Goal: Navigation & Orientation: Find specific page/section

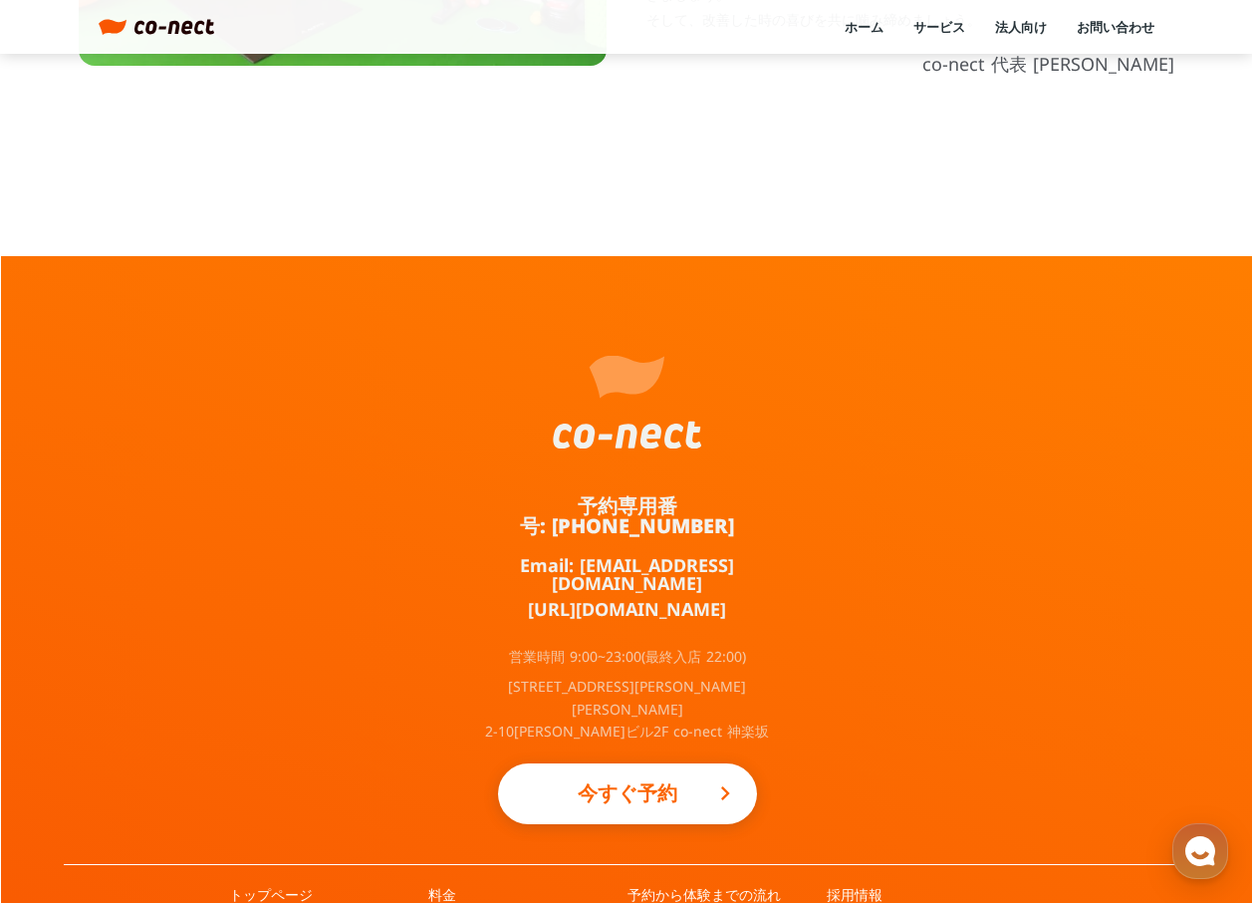
scroll to position [1010, 0]
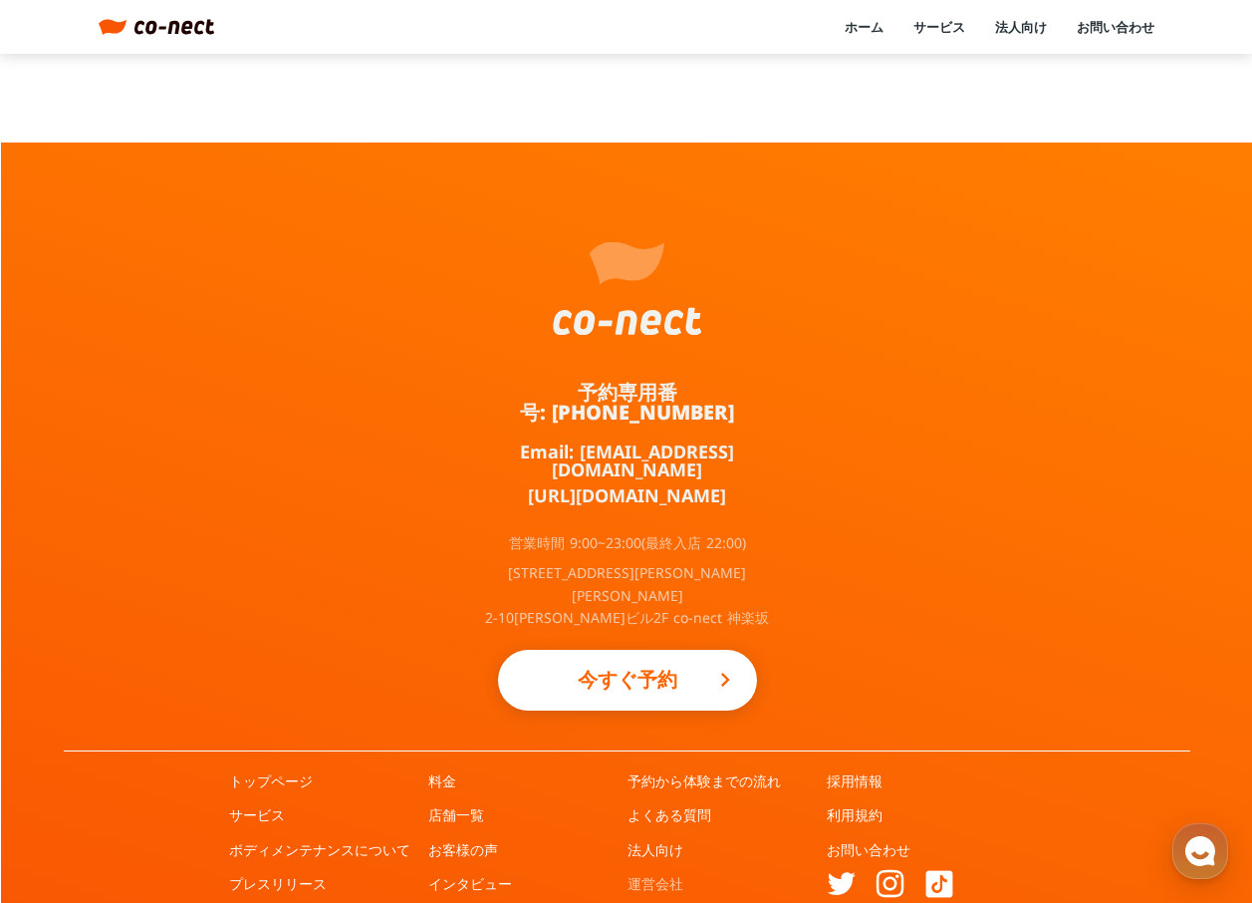
click at [648, 874] on link "運営会社" at bounding box center [656, 884] width 56 height 20
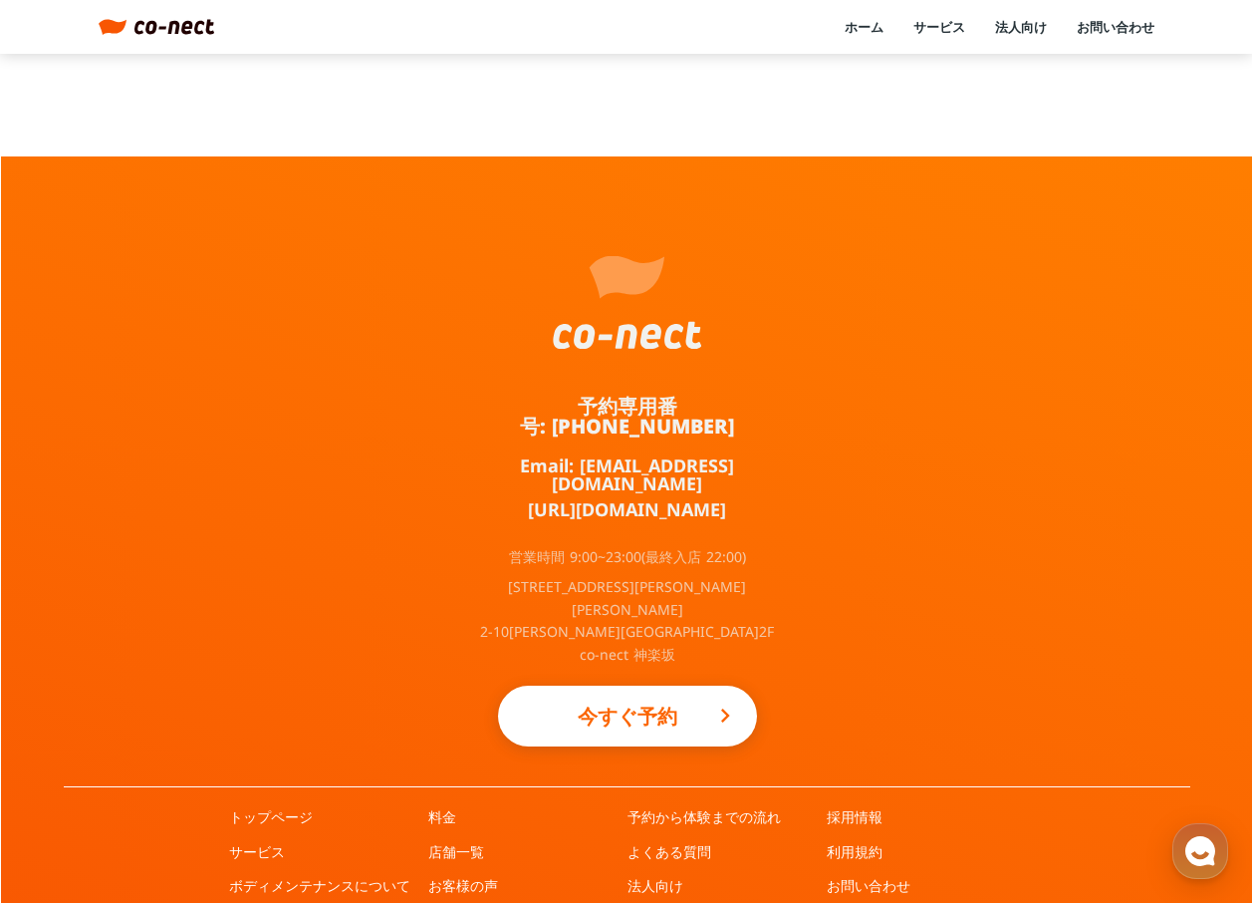
scroll to position [1010, 0]
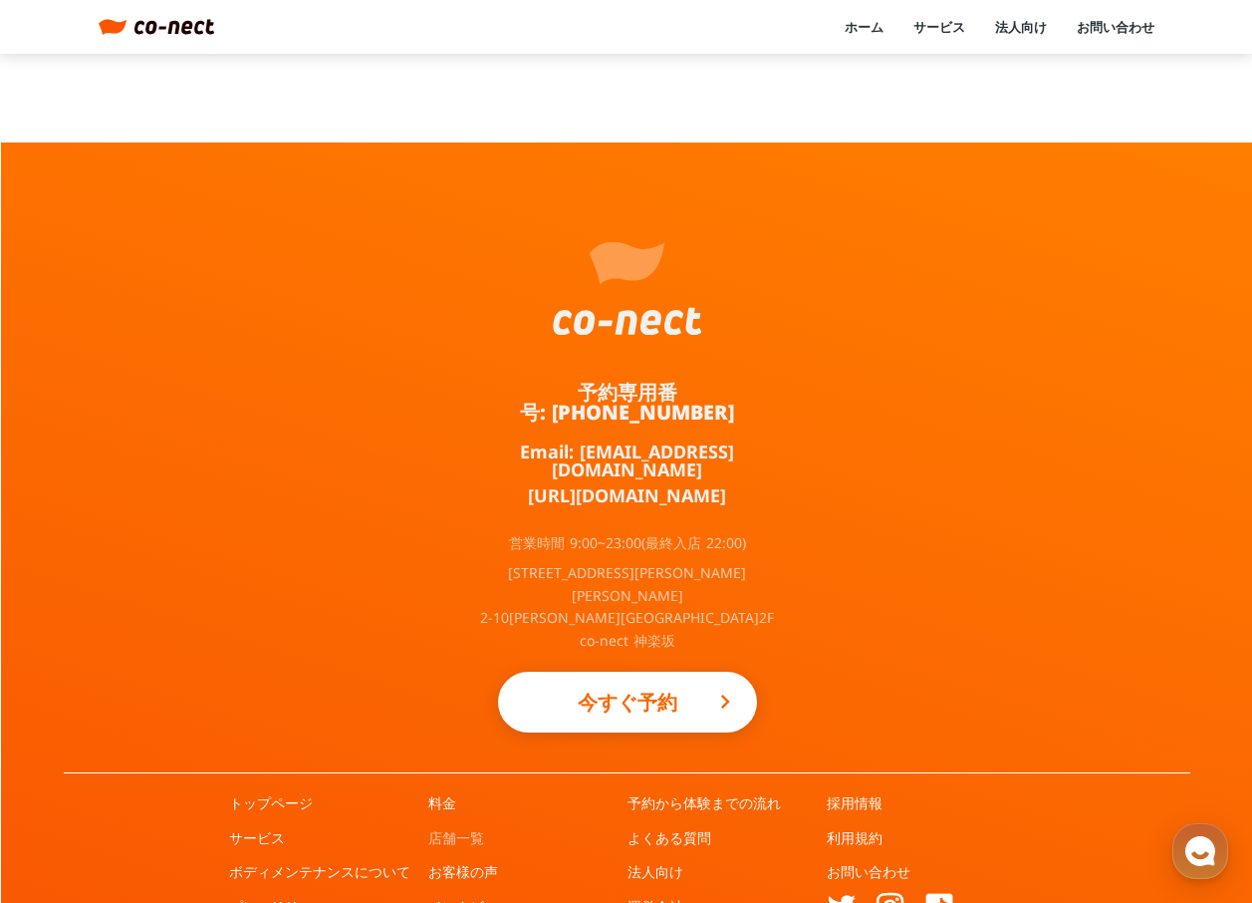
click at [450, 828] on link "店舗一覧" at bounding box center [456, 838] width 56 height 20
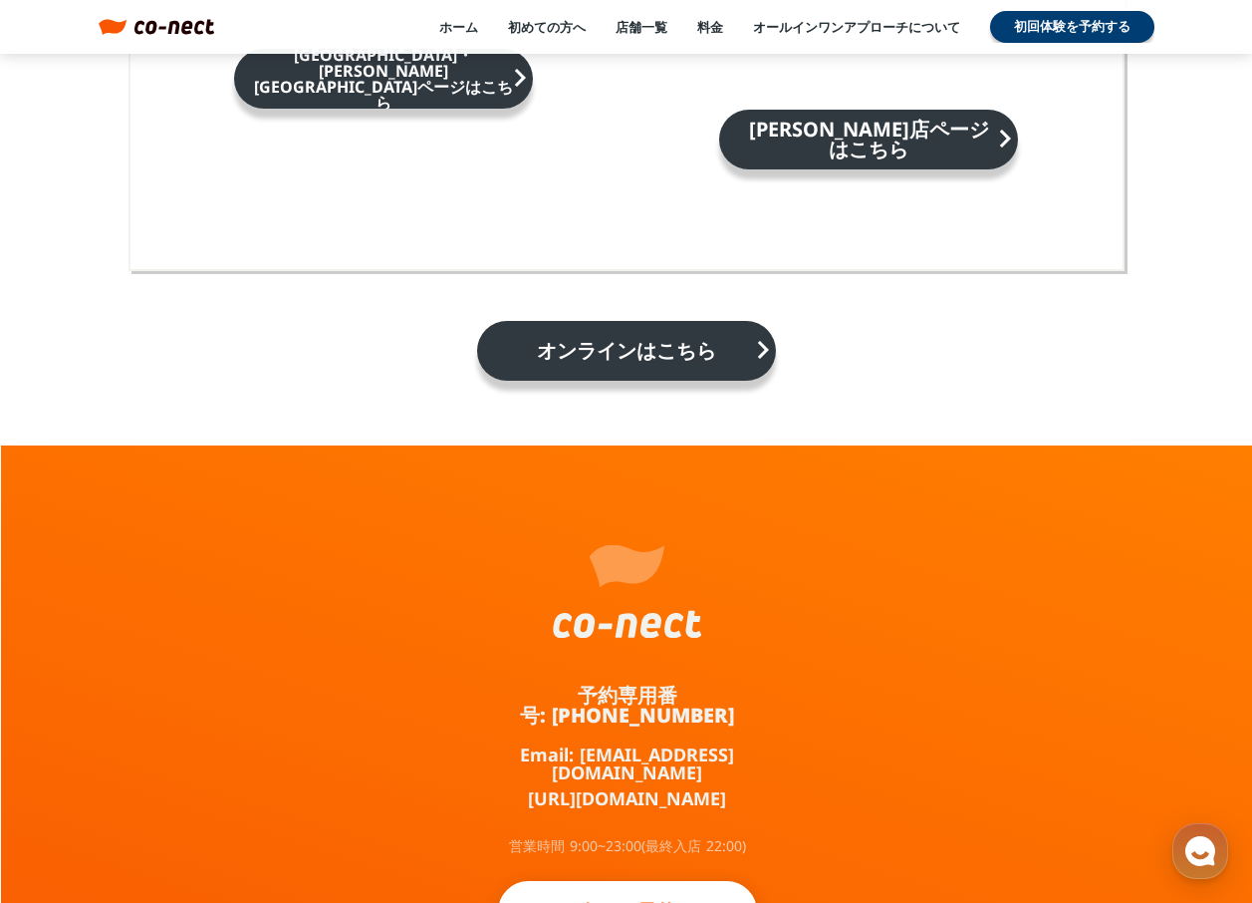
scroll to position [3440, 0]
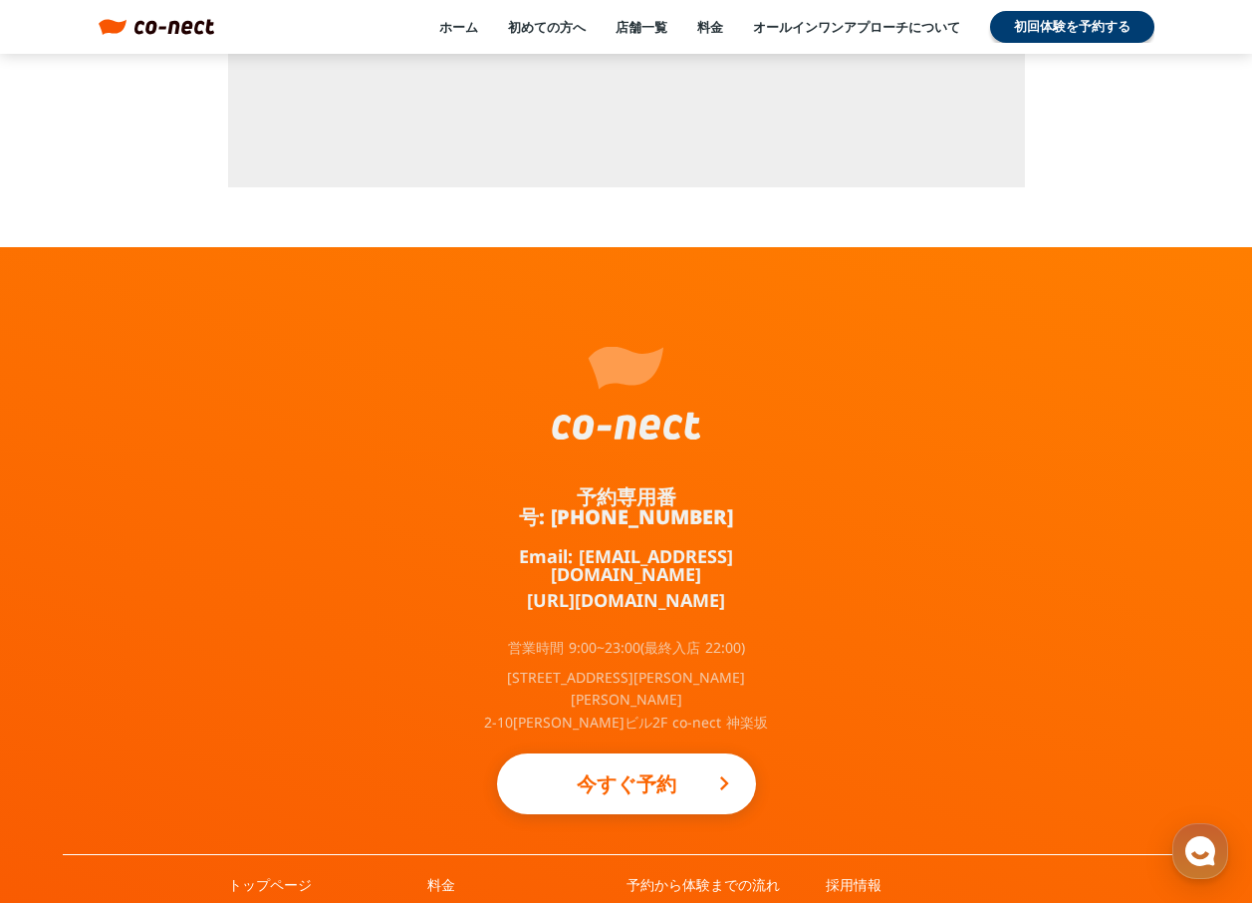
scroll to position [6880, 0]
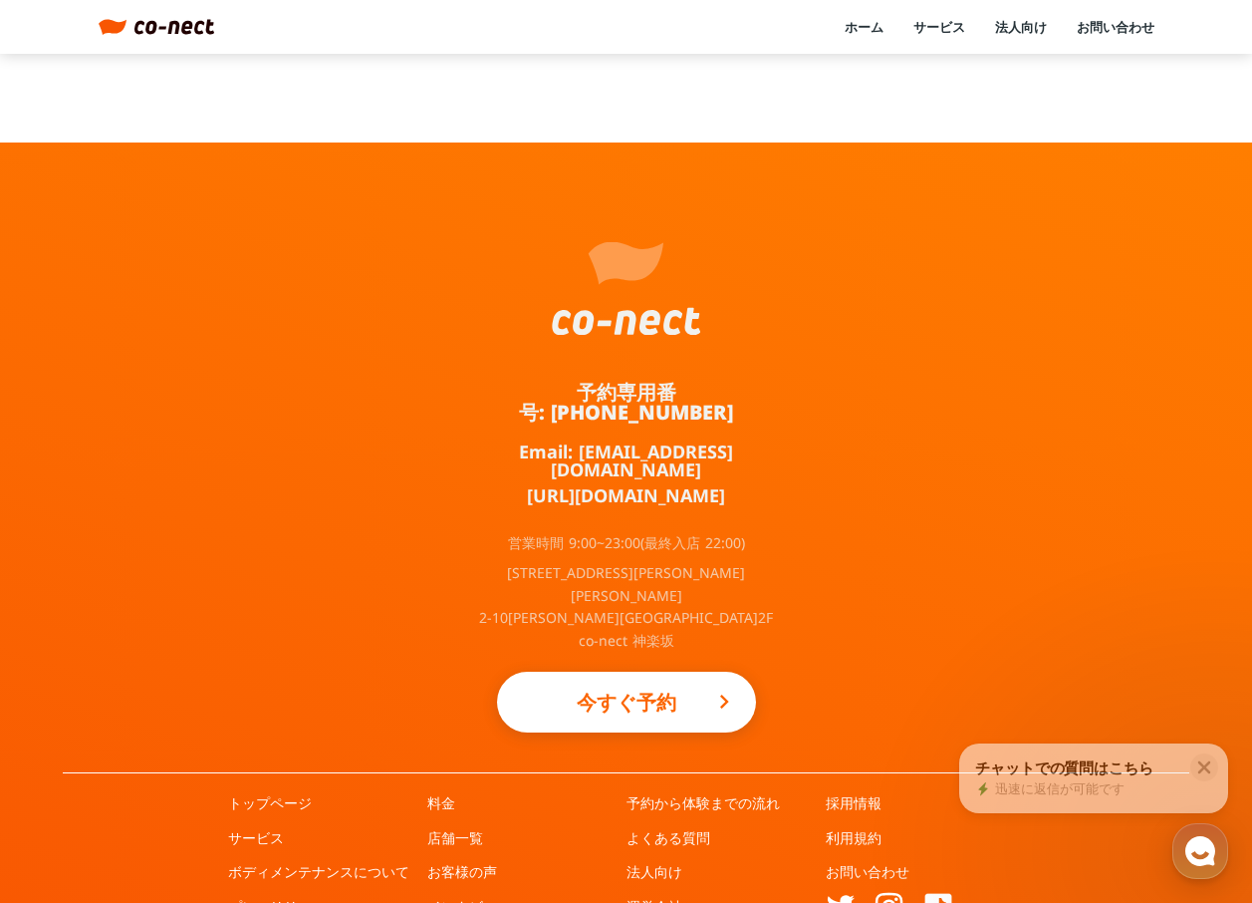
scroll to position [612, 0]
